Goal: Task Accomplishment & Management: Manage account settings

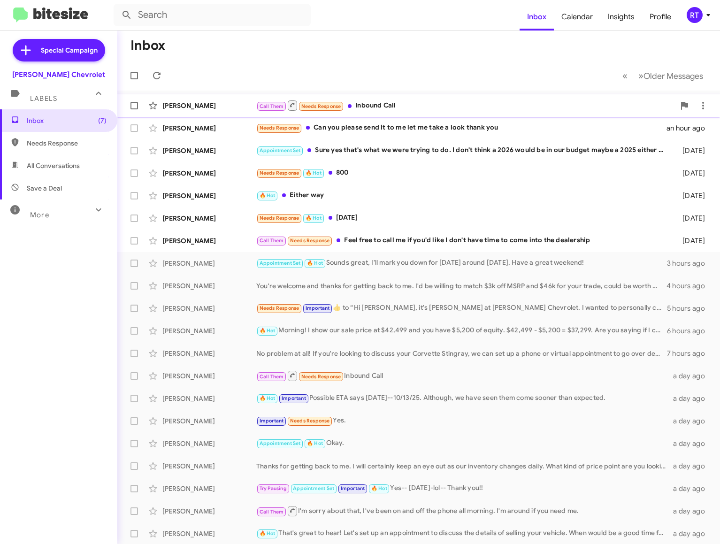
click at [377, 107] on div "Call Them Needs Response Inbound Call" at bounding box center [465, 105] width 419 height 12
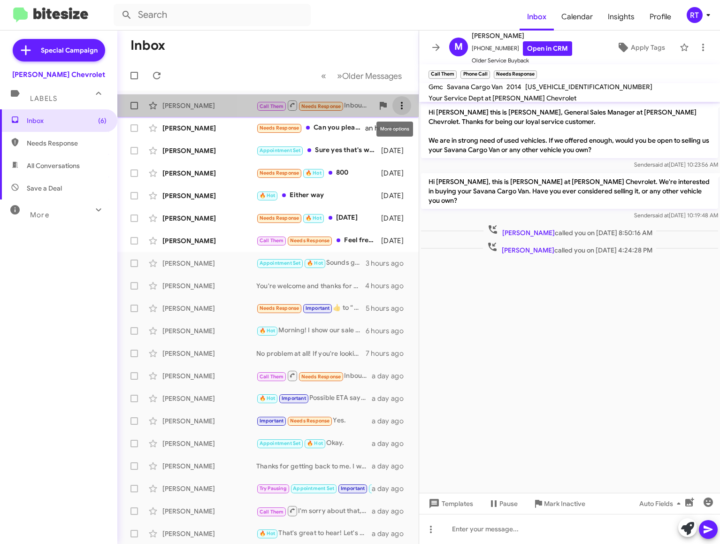
click at [396, 106] on icon at bounding box center [401, 105] width 11 height 11
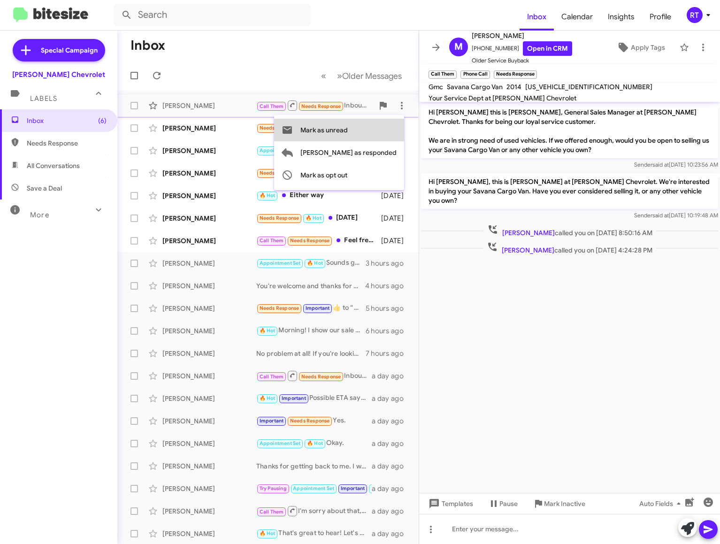
click at [348, 128] on span "Mark as unread" at bounding box center [323, 130] width 47 height 23
